Goal: Information Seeking & Learning: Learn about a topic

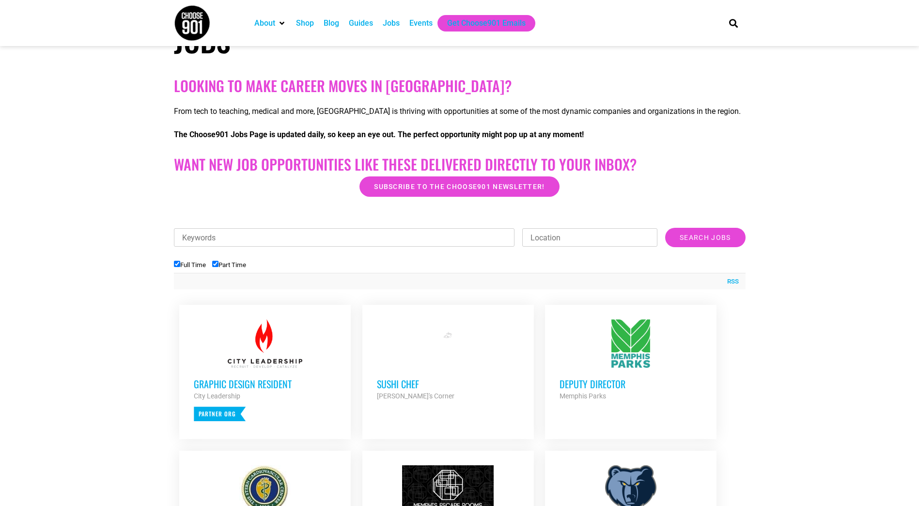
scroll to position [194, 0]
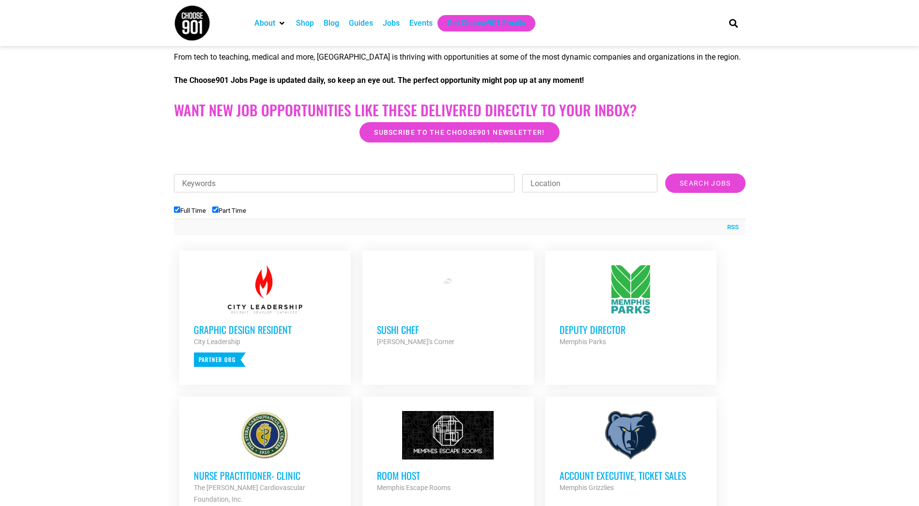
click at [220, 210] on label "Part Time" at bounding box center [229, 210] width 34 height 7
click at [218, 210] on input "Part Time" at bounding box center [215, 209] width 6 height 6
checkbox input "false"
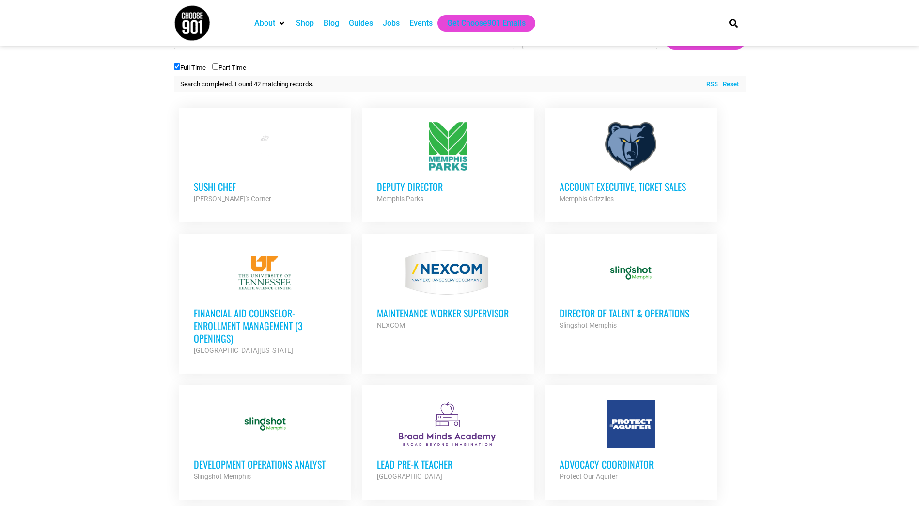
scroll to position [339, 0]
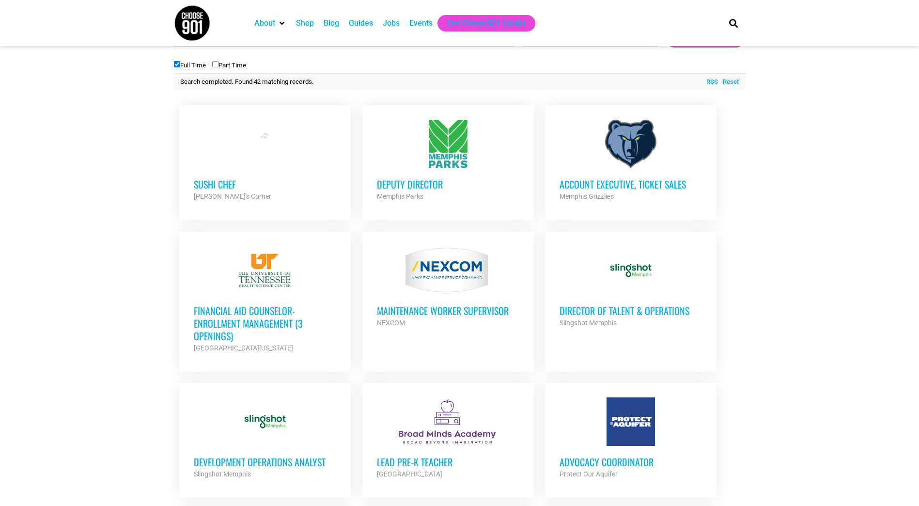
click at [272, 321] on h3 "Financial Aid Counselor-Enrollment Management (3 Openings)" at bounding box center [265, 323] width 142 height 38
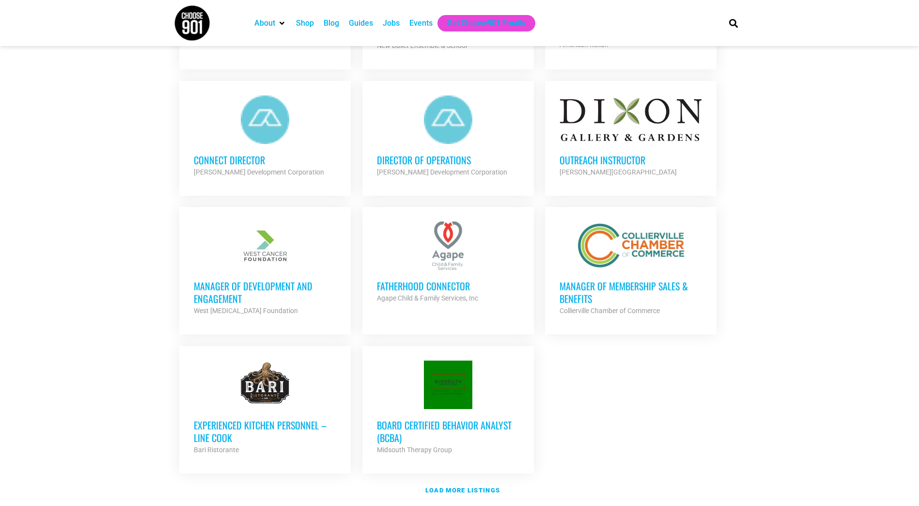
scroll to position [920, 0]
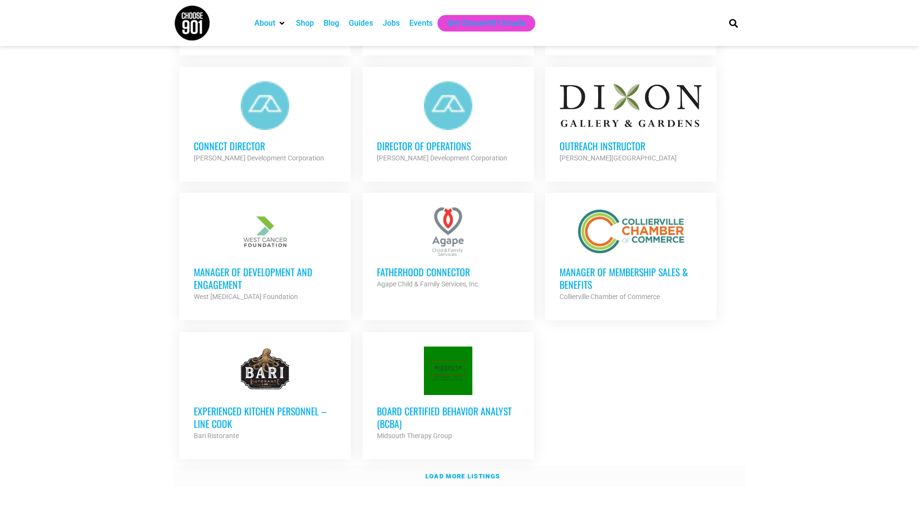
click at [460, 475] on strong "Load more listings" at bounding box center [462, 475] width 75 height 7
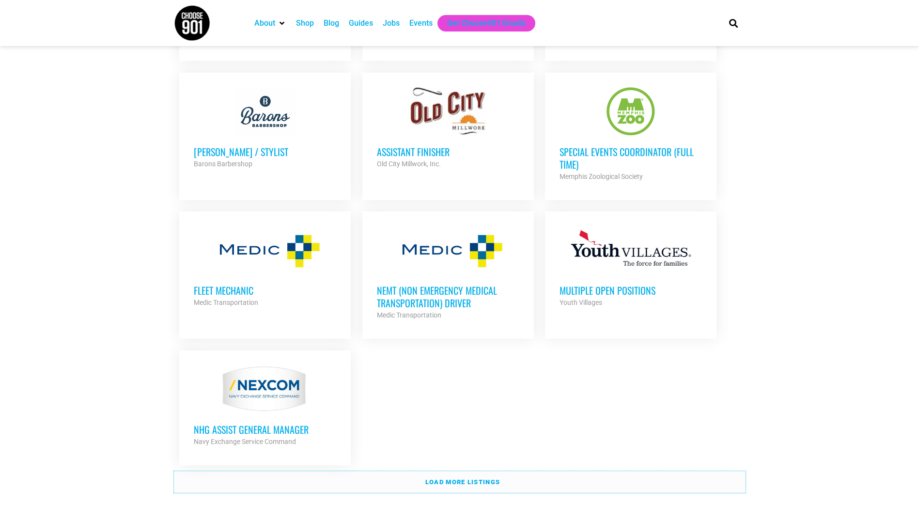
scroll to position [1888, 0]
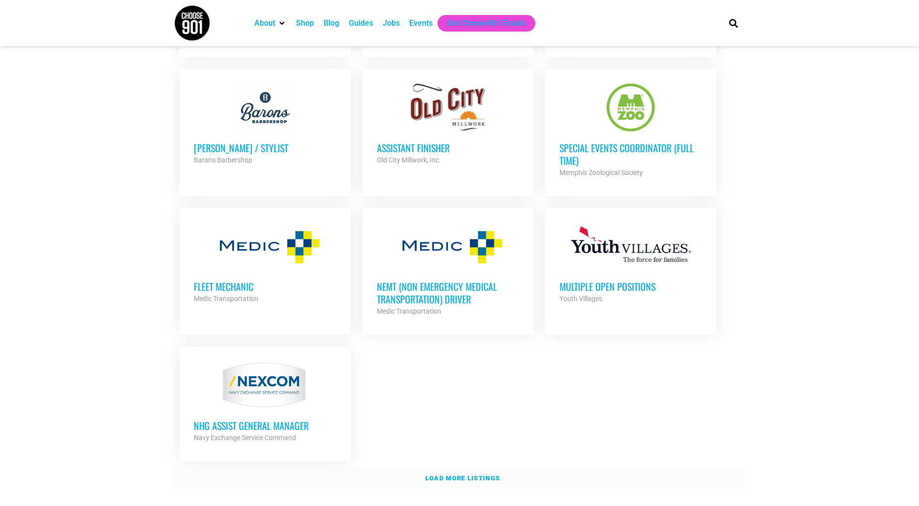
click at [465, 474] on strong "Load more listings" at bounding box center [462, 477] width 75 height 7
